Goal: Transaction & Acquisition: Purchase product/service

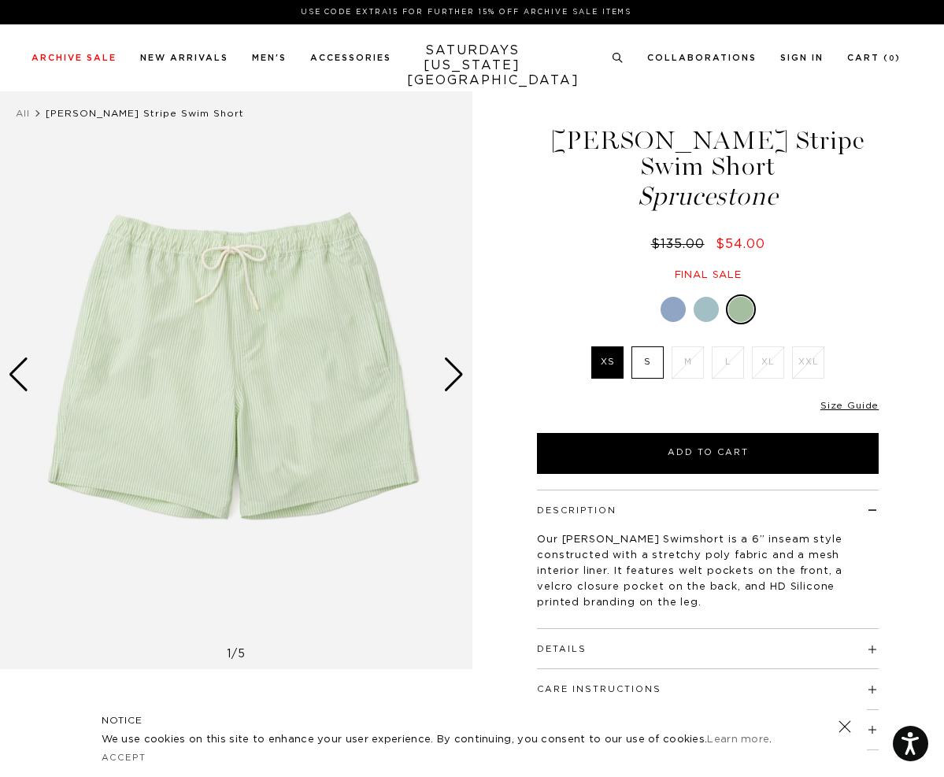
click at [711, 307] on div at bounding box center [706, 309] width 25 height 25
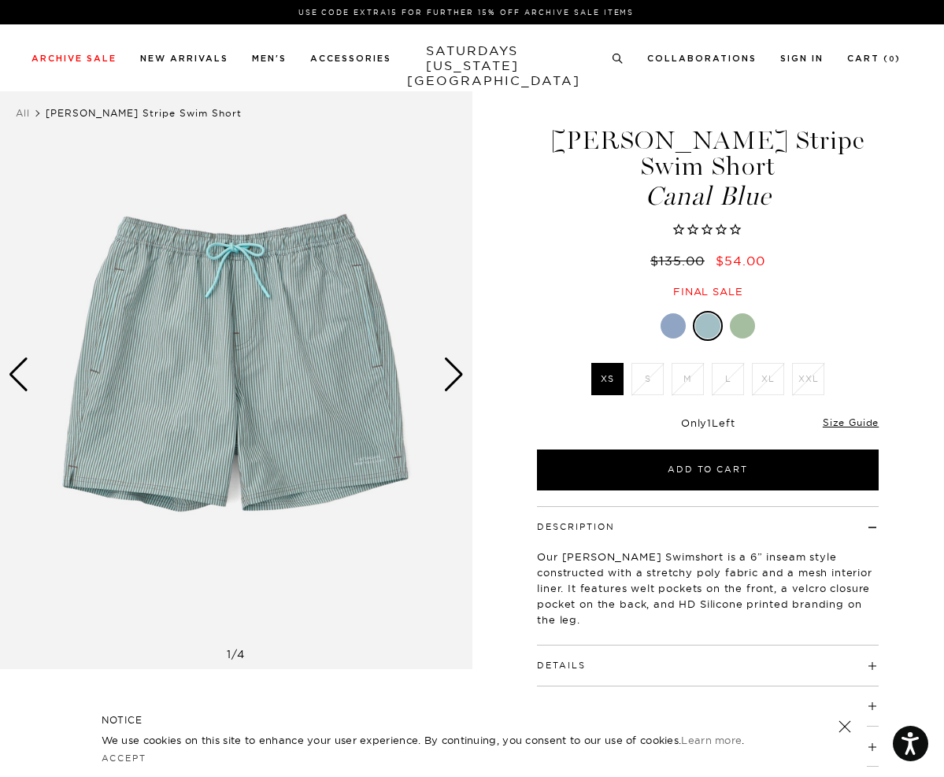
click at [678, 321] on div at bounding box center [673, 325] width 25 height 25
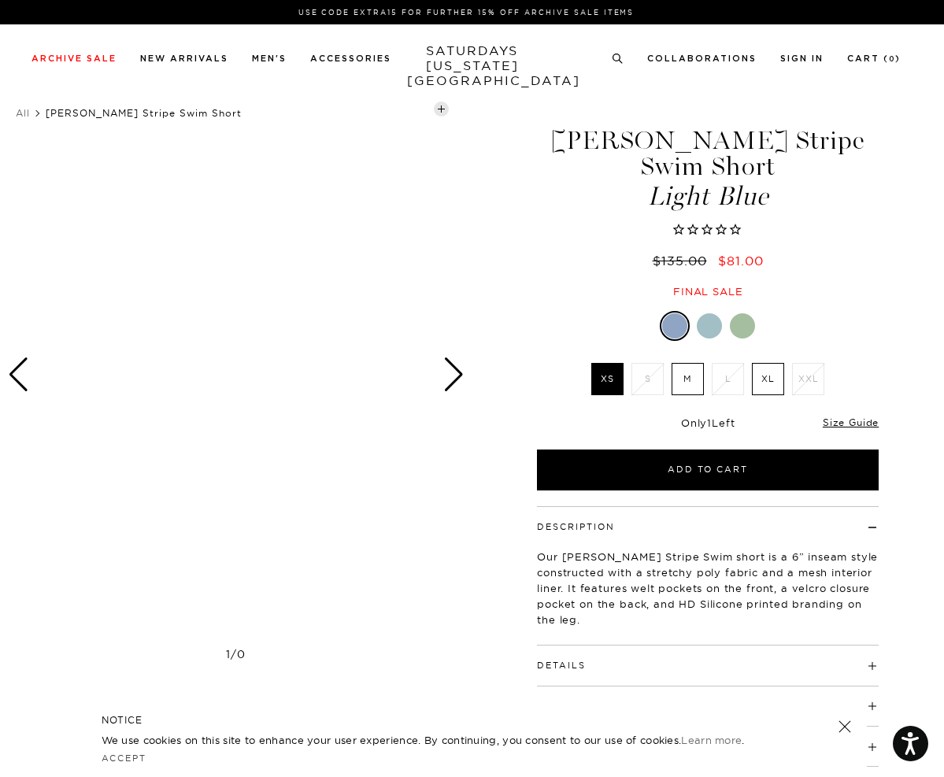
click at [670, 321] on div at bounding box center [674, 325] width 25 height 25
click at [713, 320] on div at bounding box center [709, 325] width 25 height 25
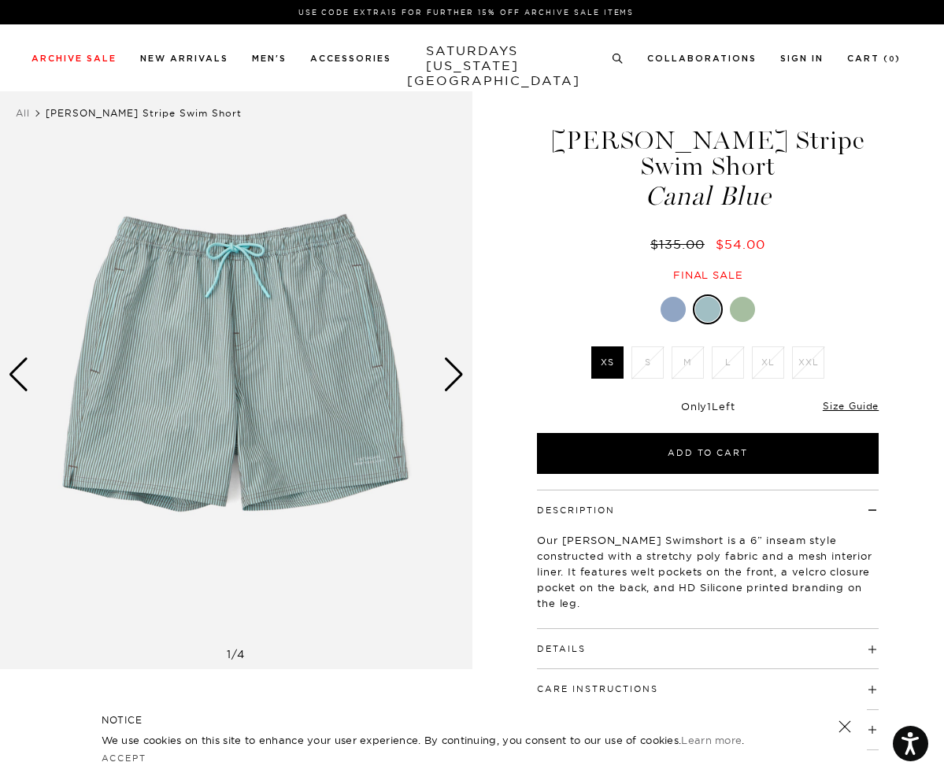
click at [459, 374] on div "Next slide" at bounding box center [453, 374] width 21 height 35
